Goal: Navigation & Orientation: Find specific page/section

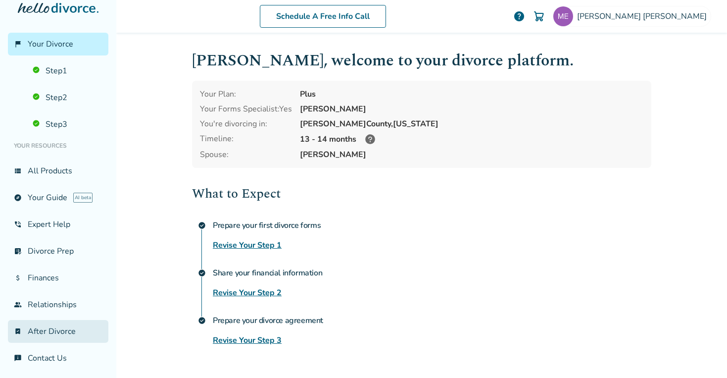
scroll to position [9, 0]
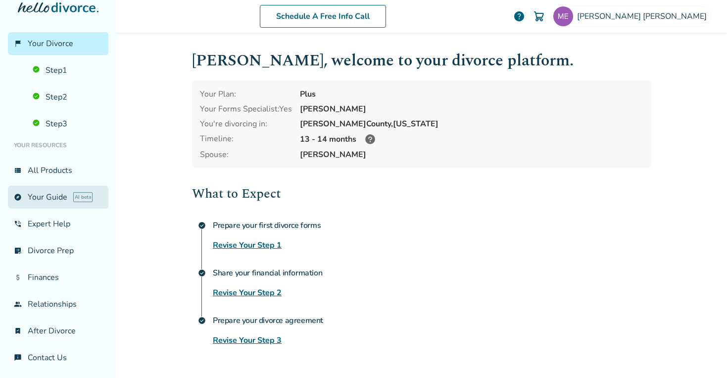
click at [74, 201] on link "explore Your Guide AI beta" at bounding box center [58, 197] width 101 height 23
